Goal: Check status: Check status

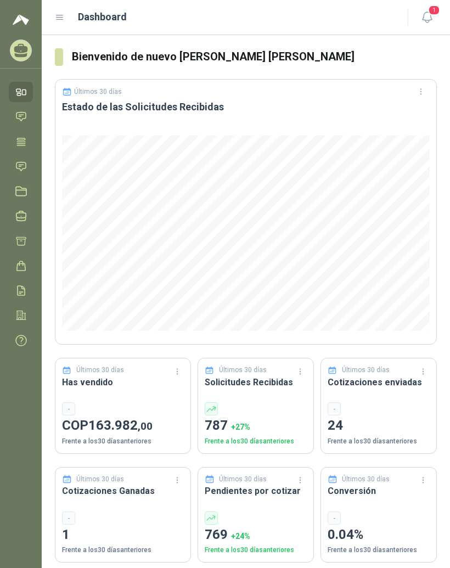
click at [61, 13] on icon at bounding box center [60, 18] width 10 height 10
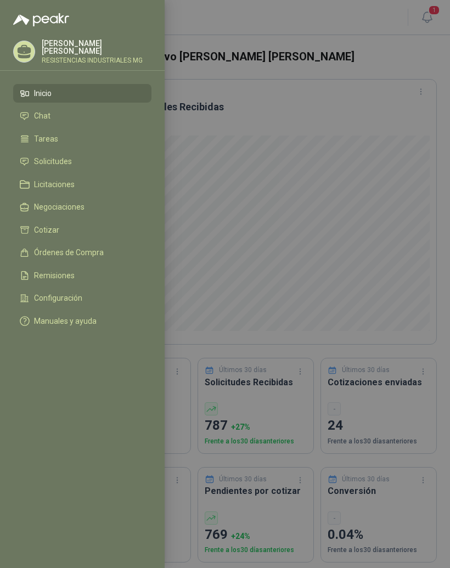
click at [89, 156] on link "Solicitudes" at bounding box center [82, 162] width 138 height 19
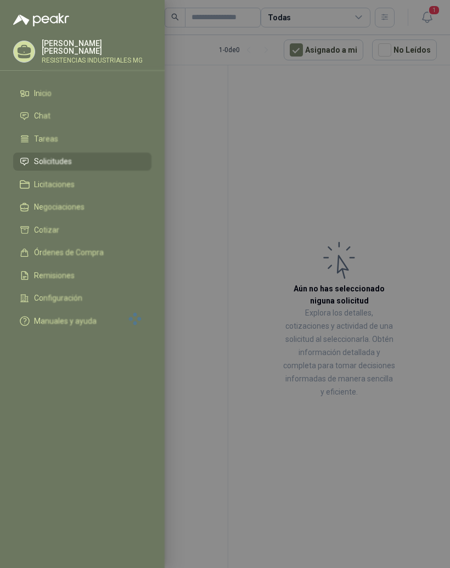
click at [398, 177] on div at bounding box center [225, 284] width 450 height 568
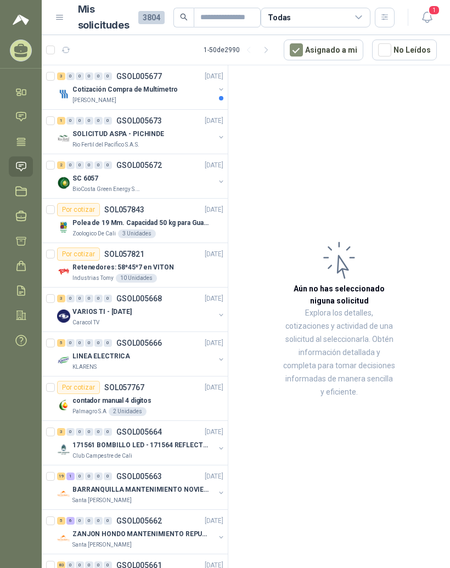
click at [71, 75] on div "0" at bounding box center [70, 76] width 8 height 8
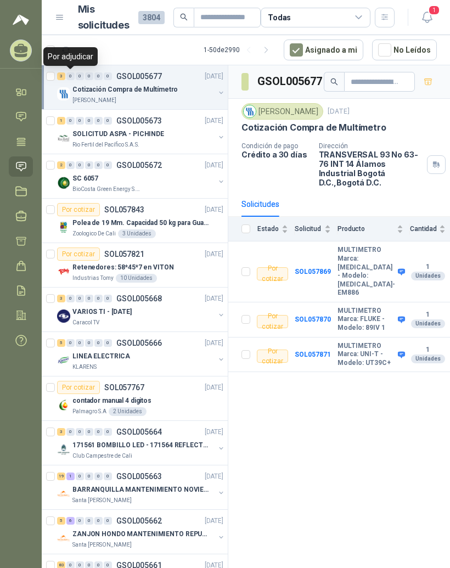
click at [64, 165] on div "2" at bounding box center [61, 165] width 8 height 8
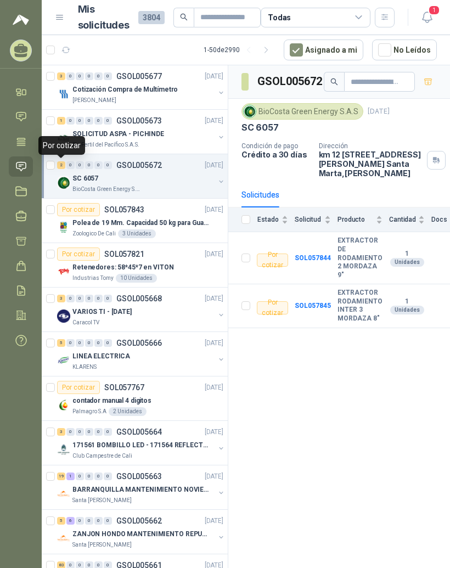
click at [65, 78] on div "3" at bounding box center [61, 76] width 8 height 8
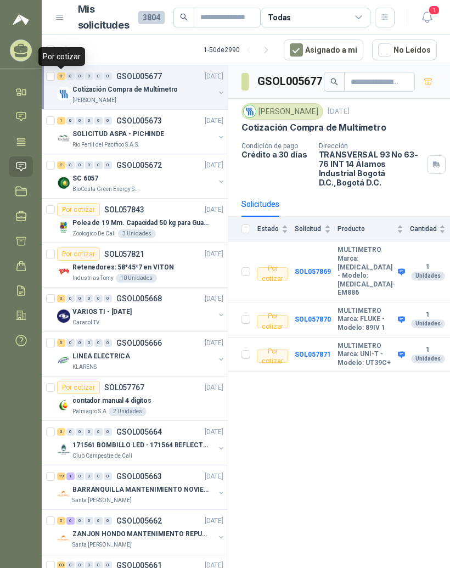
click at [437, 14] on span "1" at bounding box center [434, 10] width 12 height 10
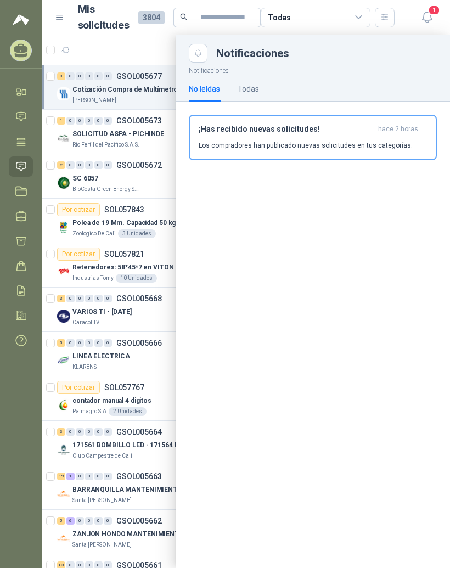
click at [136, 307] on div at bounding box center [246, 301] width 408 height 533
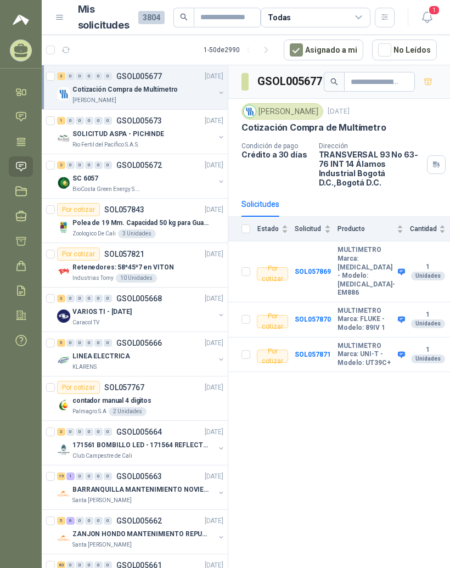
click at [64, 75] on div "3" at bounding box center [61, 76] width 8 height 8
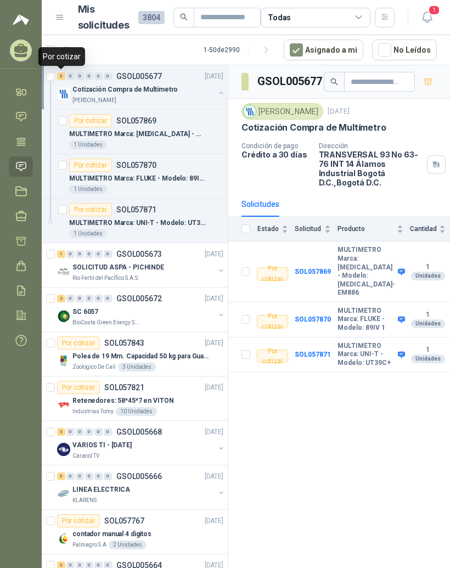
click at [178, 85] on div "Cotización Compra de Multímetro" at bounding box center [143, 89] width 142 height 13
